Goal: Find specific page/section: Find specific page/section

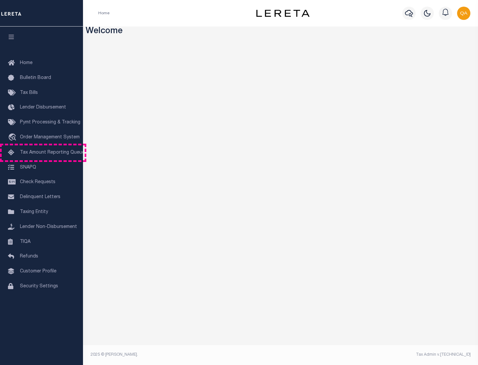
click at [41, 153] on span "Tax Amount Reporting Queue" at bounding box center [52, 152] width 65 height 5
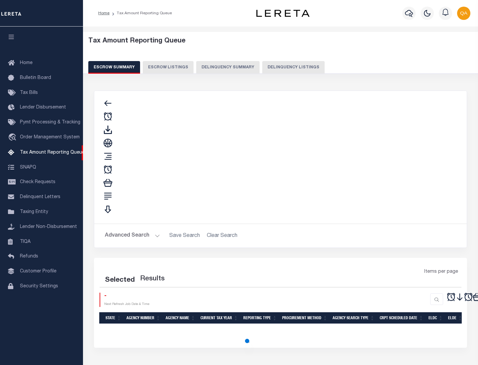
select select "100"
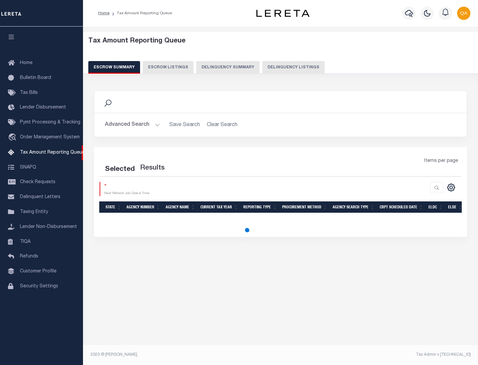
select select "100"
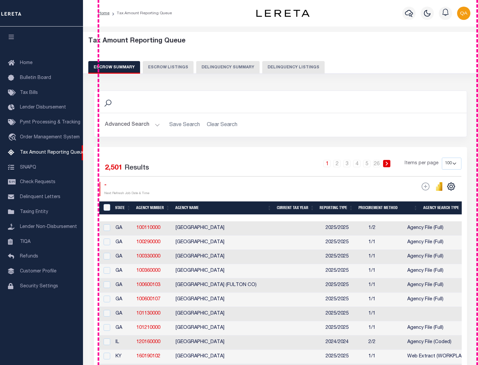
scroll to position [752, 0]
